Goal: Contribute content

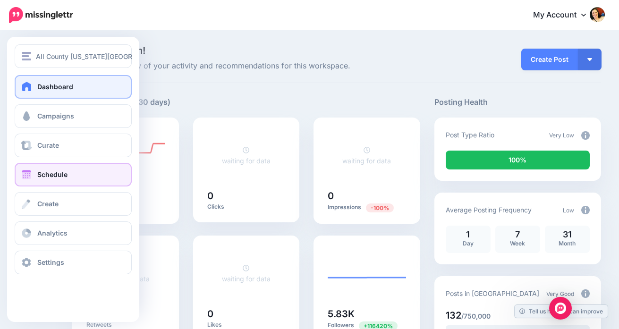
click at [23, 173] on span at bounding box center [26, 174] width 12 height 9
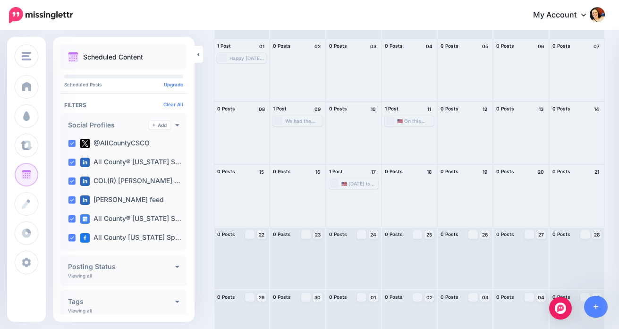
scroll to position [64, 0]
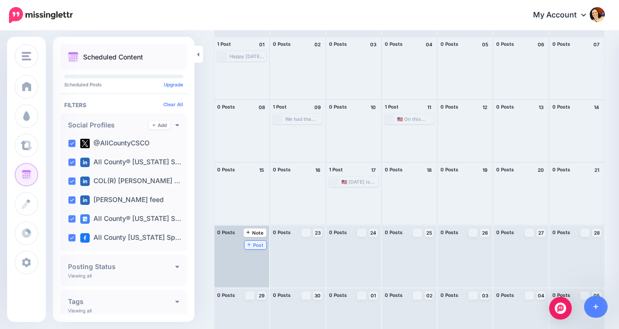
click at [248, 245] on icon at bounding box center [249, 244] width 4 height 5
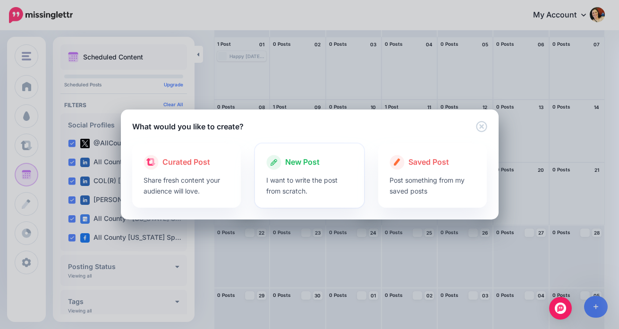
click at [304, 162] on span "New Post" at bounding box center [302, 162] width 34 height 12
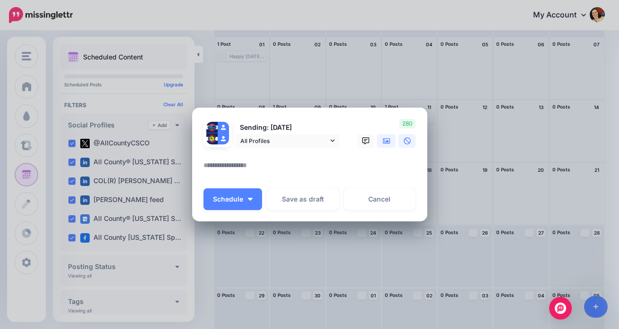
click at [388, 142] on icon at bounding box center [387, 141] width 8 height 6
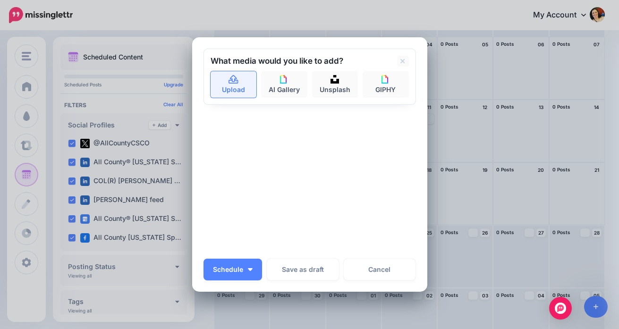
click at [227, 82] on link "Upload" at bounding box center [234, 84] width 46 height 26
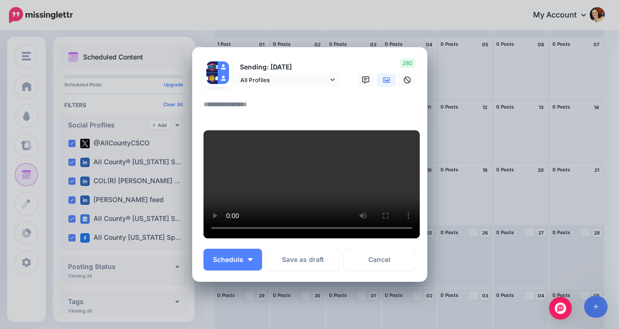
click at [211, 99] on textarea at bounding box center [311, 108] width 217 height 18
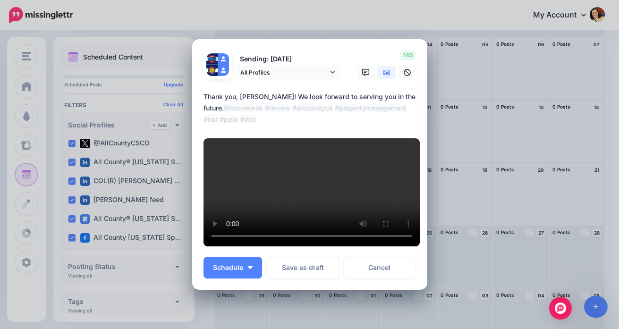
drag, startPoint x: 248, startPoint y: 93, endPoint x: 197, endPoint y: 62, distance: 60.4
click at [197, 62] on div "Loading Sending: 22nd Sep All Profiles" at bounding box center [309, 164] width 235 height 251
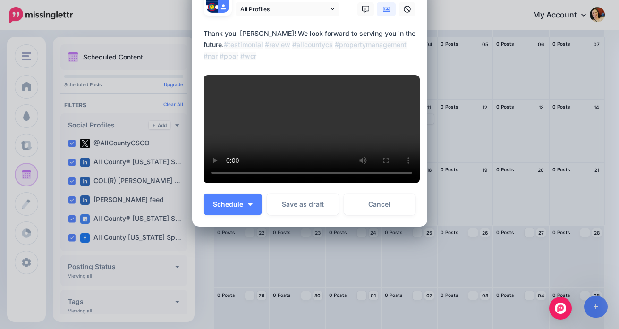
scroll to position [98, 0]
type textarea "**********"
click at [251, 215] on button "Schedule" at bounding box center [232, 205] width 59 height 22
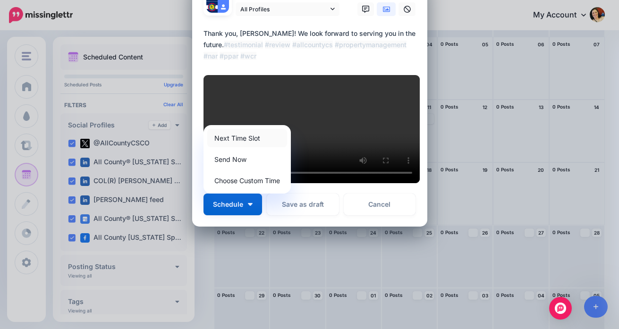
click at [246, 147] on link "Next Time Slot" at bounding box center [247, 138] width 80 height 18
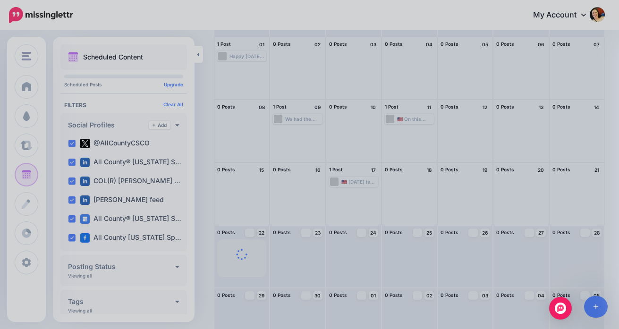
scroll to position [0, 0]
